Goal: Information Seeking & Learning: Find specific fact

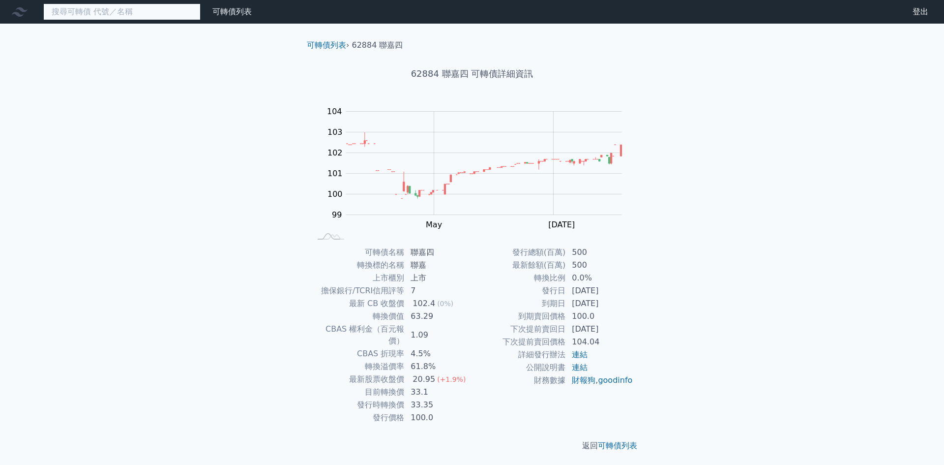
click at [150, 13] on input at bounding box center [121, 11] width 157 height 17
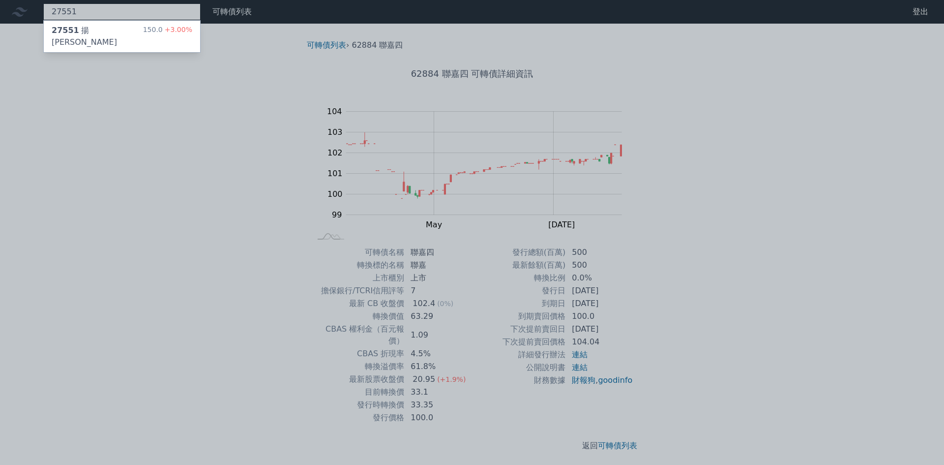
type input "27551"
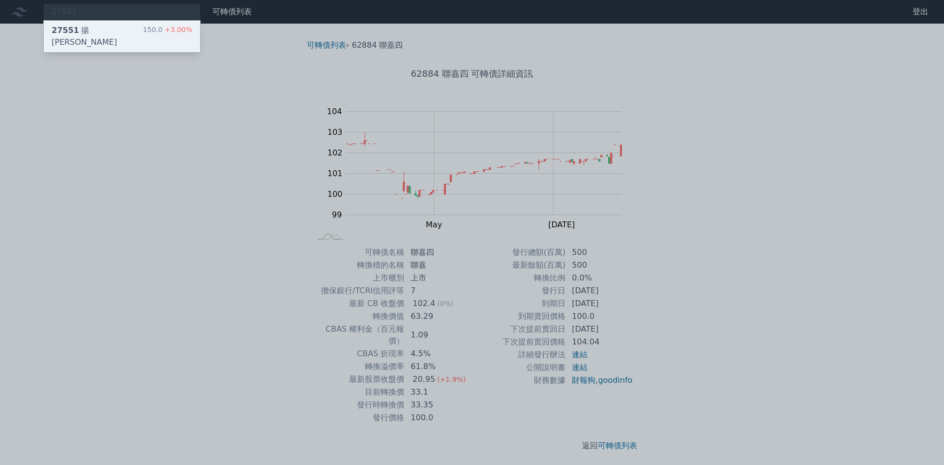
click at [178, 23] on div "27551 揚秦一 150.0 +3.00%" at bounding box center [122, 36] width 156 height 31
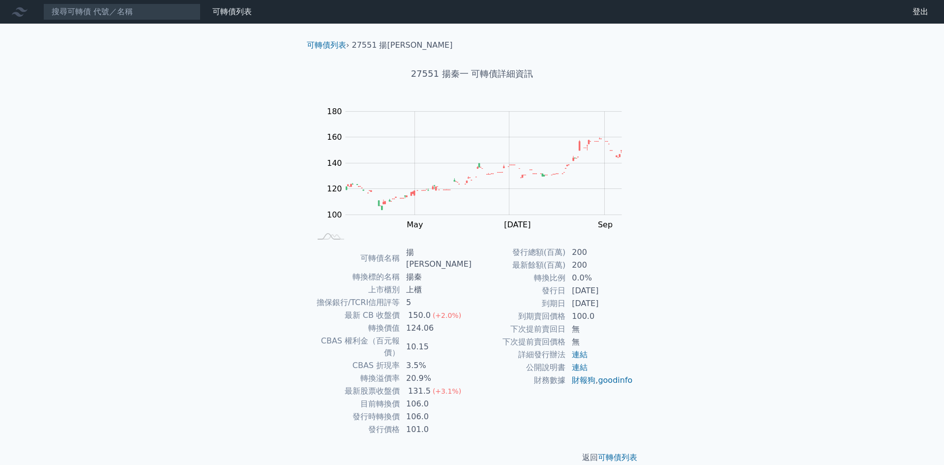
click at [409, 397] on td "106.0" at bounding box center [436, 403] width 72 height 13
click at [431, 397] on td "106.0" at bounding box center [436, 403] width 72 height 13
click at [421, 397] on td "106.0" at bounding box center [436, 403] width 72 height 13
